Goal: Task Accomplishment & Management: Manage account settings

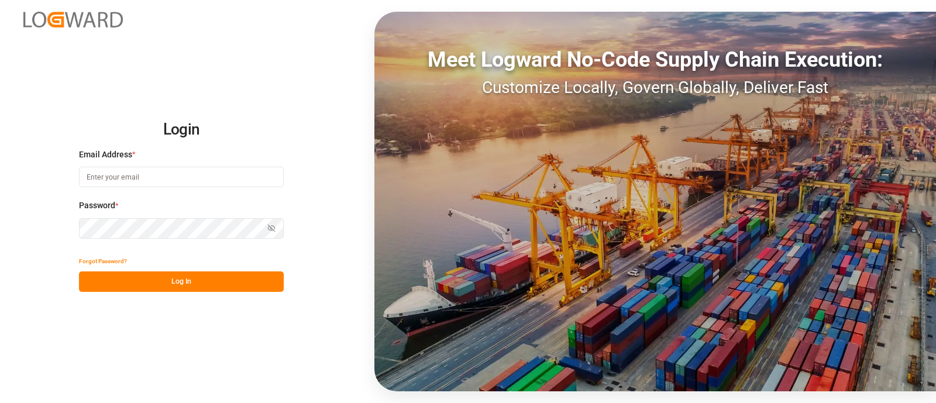
click at [201, 168] on input at bounding box center [181, 177] width 205 height 20
type input "elsie.sanchez@leschaco.com"
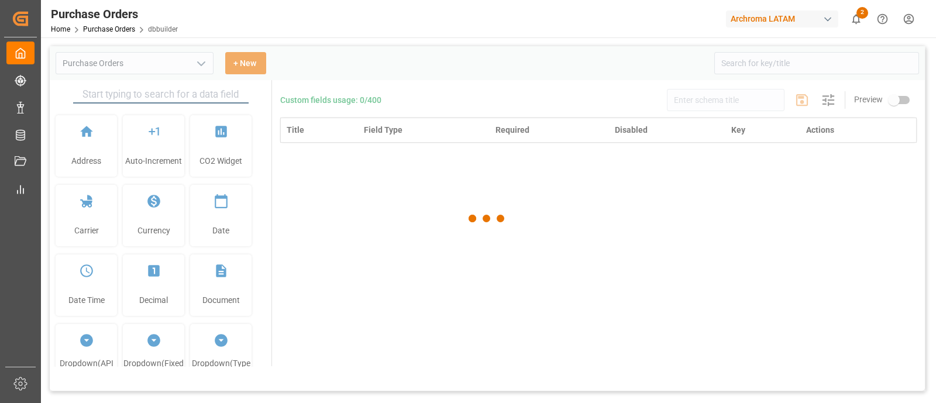
type input "Purchase Orders"
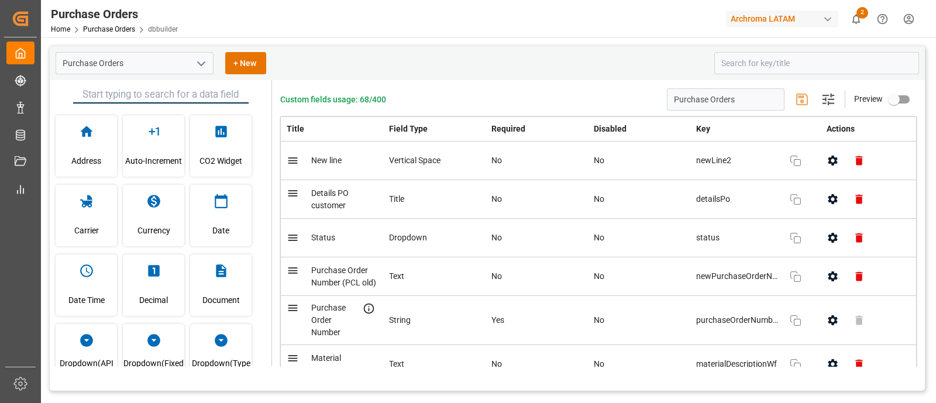
click at [912, 24] on html "Created by potrace 1.15, written by Peter Selinger 2001-2017 Created by potrace…" at bounding box center [468, 201] width 936 height 403
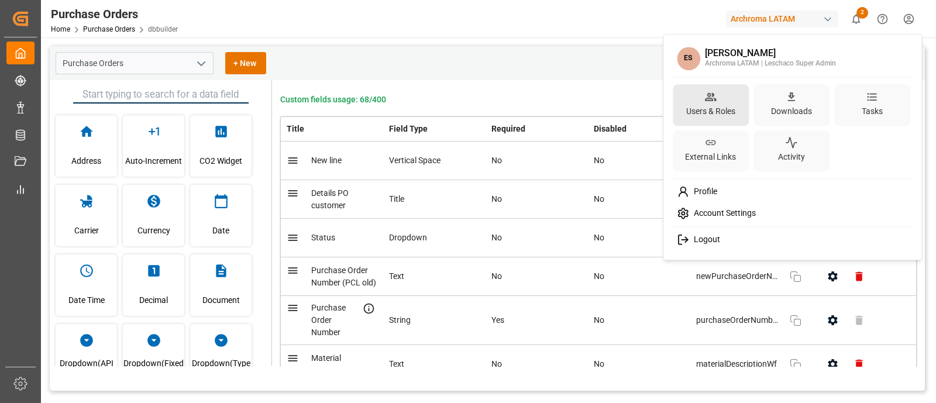
click at [724, 98] on div "Users & Roles" at bounding box center [711, 105] width 76 height 42
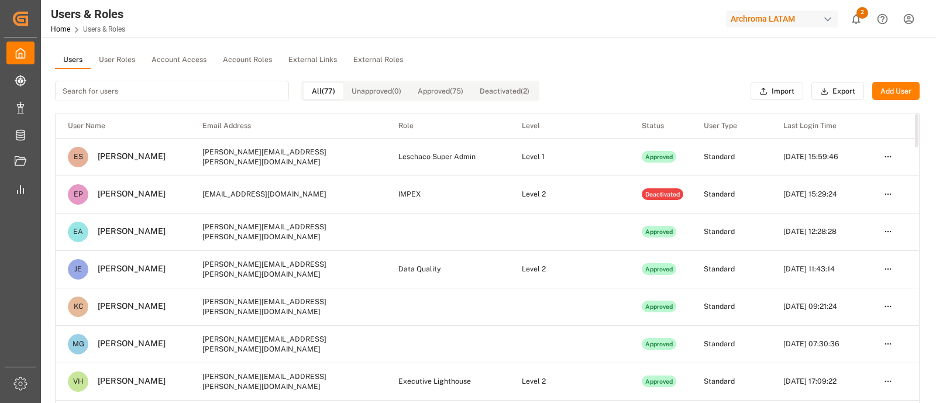
click at [132, 98] on input at bounding box center [172, 91] width 234 height 20
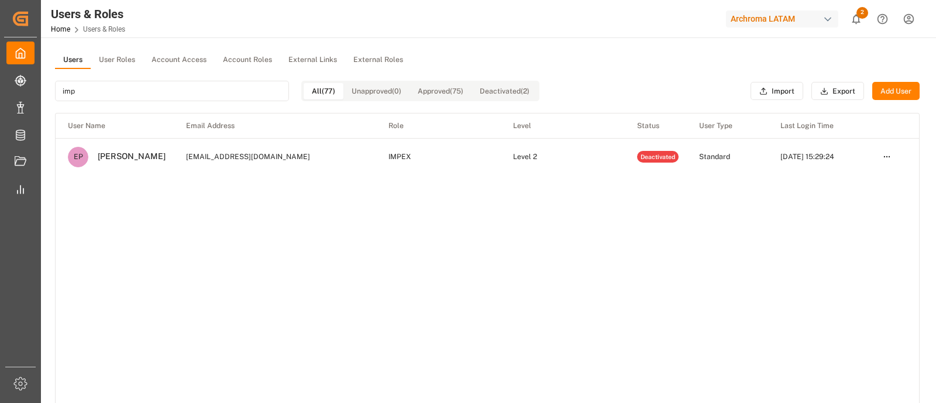
type input "imp"
click at [526, 92] on button "Deactivated (2)" at bounding box center [504, 91] width 66 height 16
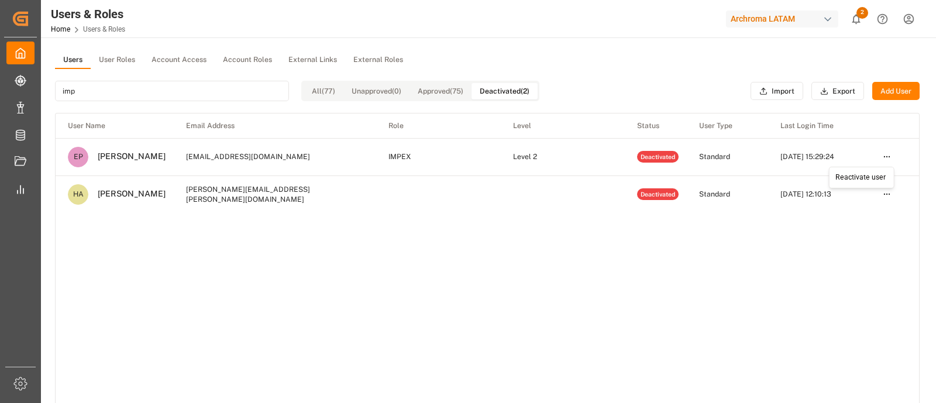
click at [883, 161] on html "Created by potrace 1.15, written by Peter Selinger 2001-2017 Created by potrace…" at bounding box center [468, 201] width 936 height 403
click at [869, 178] on div "Reactivate user" at bounding box center [861, 178] width 60 height 16
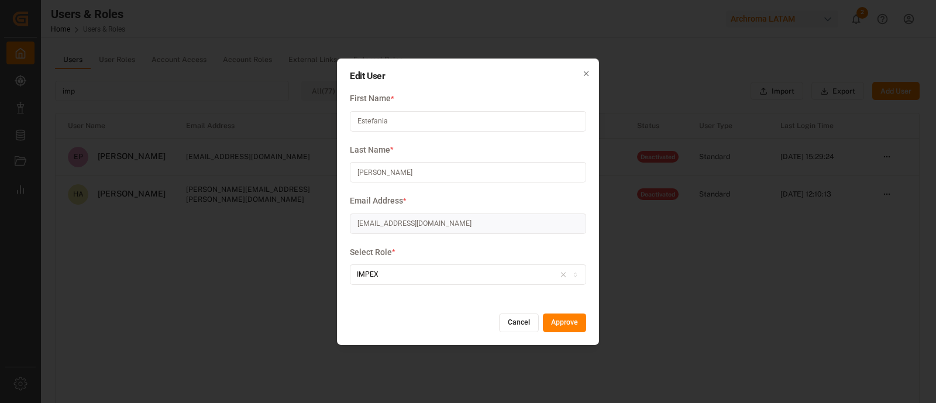
click at [563, 329] on button "Approve" at bounding box center [564, 322] width 43 height 19
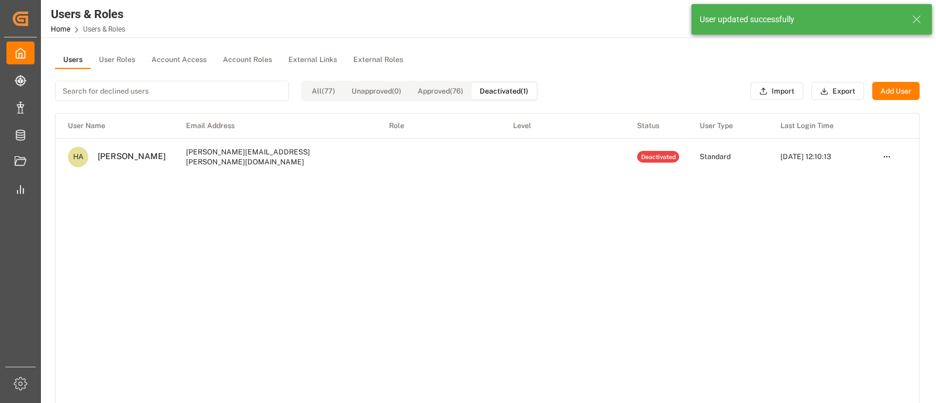
click at [494, 90] on button "Deactivated (1)" at bounding box center [503, 91] width 65 height 16
